Goal: Task Accomplishment & Management: Use online tool/utility

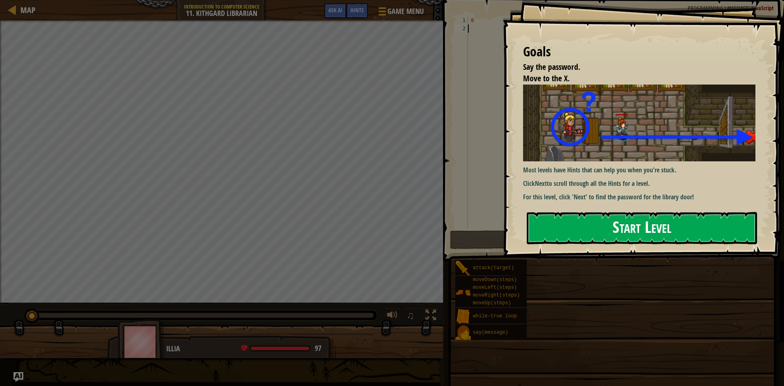
click at [639, 224] on button "Start Level" at bounding box center [642, 228] width 230 height 32
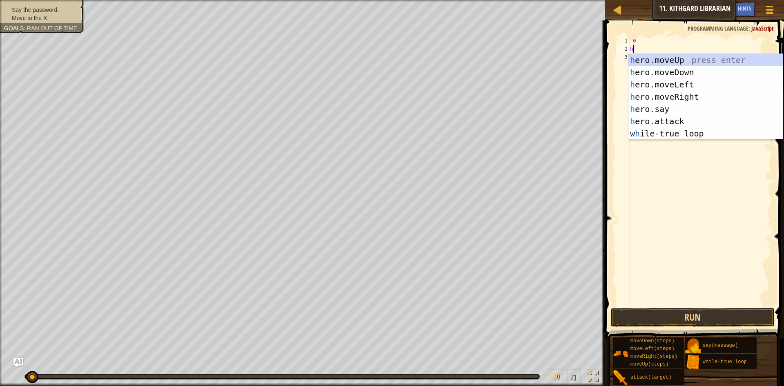
scroll to position [4, 0]
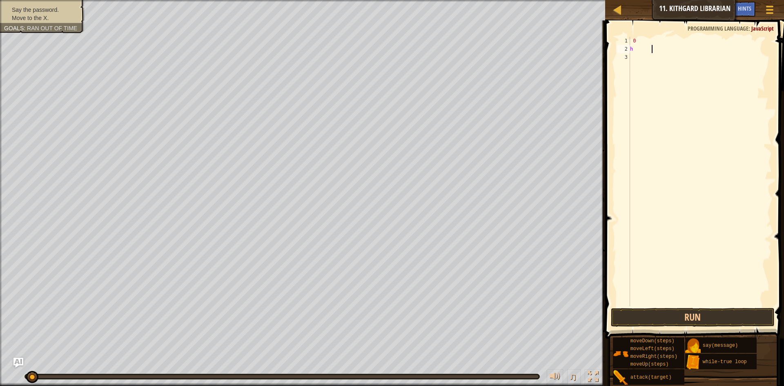
type textarea "h"
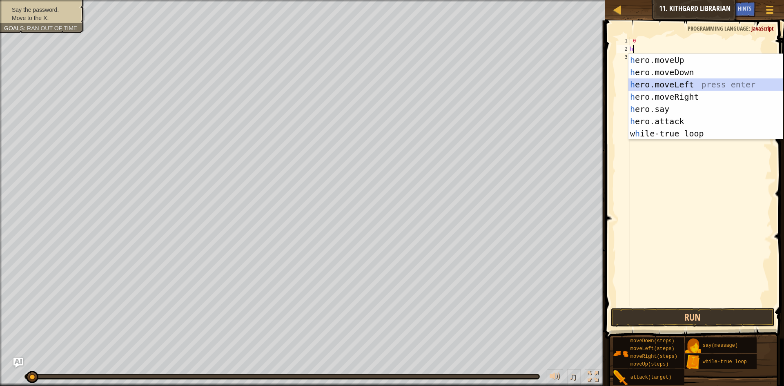
click at [694, 90] on div "h ero.moveUp press enter h ero.moveDown press enter h ero.moveLeft press enter …" at bounding box center [705, 109] width 154 height 110
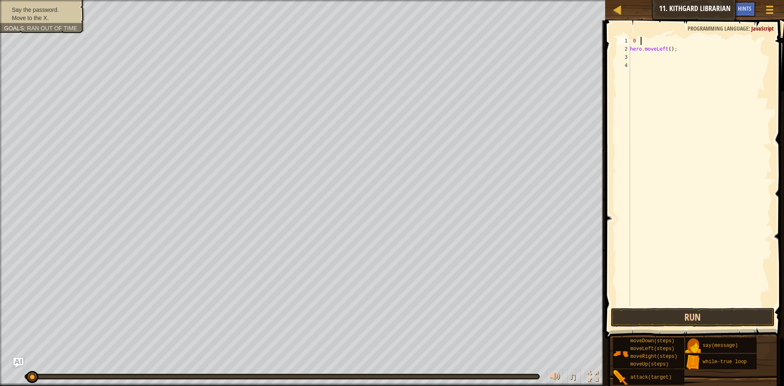
click at [671, 44] on div "0 hero . moveLeft ( ) ;" at bounding box center [699, 180] width 143 height 286
type textarea "0"
click at [671, 57] on div "0 hero . moveLeft ( ) ;" at bounding box center [699, 180] width 143 height 286
drag, startPoint x: 678, startPoint y: 44, endPoint x: 680, endPoint y: 48, distance: 4.9
click at [680, 48] on div "0 hero . moveLeft ( ) ;" at bounding box center [699, 180] width 143 height 286
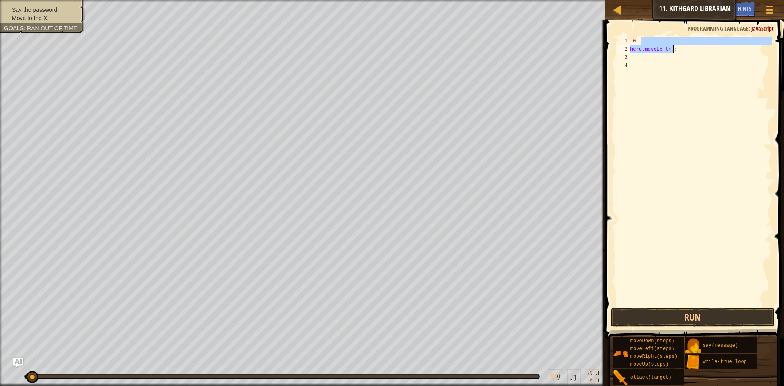
type textarea "0"
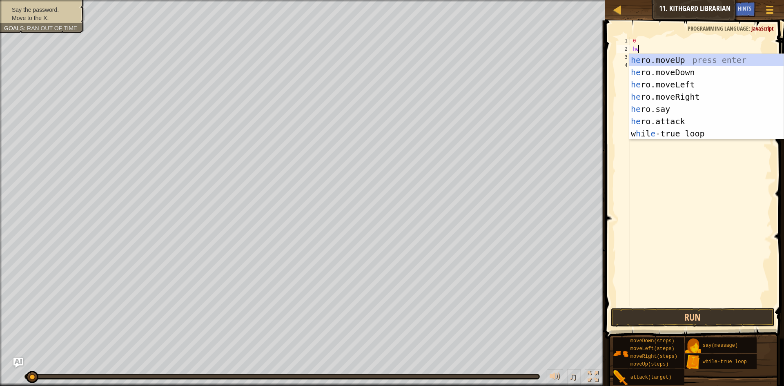
scroll to position [4, 0]
type textarea "her"
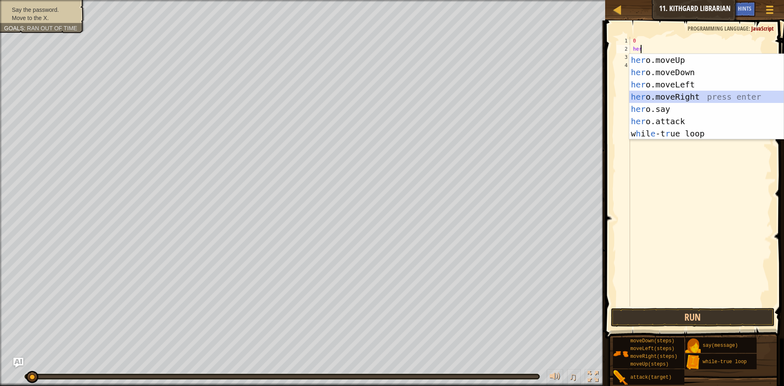
click at [717, 96] on div "her o.moveUp press enter her o.moveDown press enter her o.moveLeft press enter …" at bounding box center [706, 109] width 154 height 110
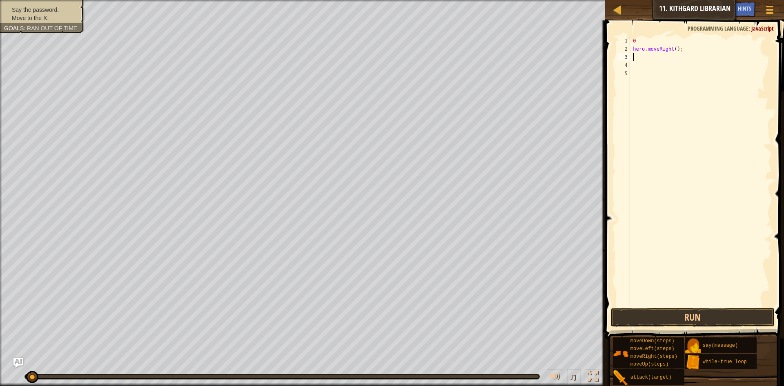
scroll to position [4, 0]
click at [700, 318] on button "Run" at bounding box center [693, 317] width 164 height 19
